Goal: Understand process/instructions: Learn about a topic

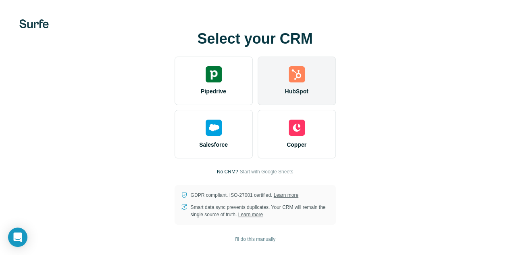
click at [289, 73] on img at bounding box center [297, 74] width 16 height 16
